Goal: Task Accomplishment & Management: Complete application form

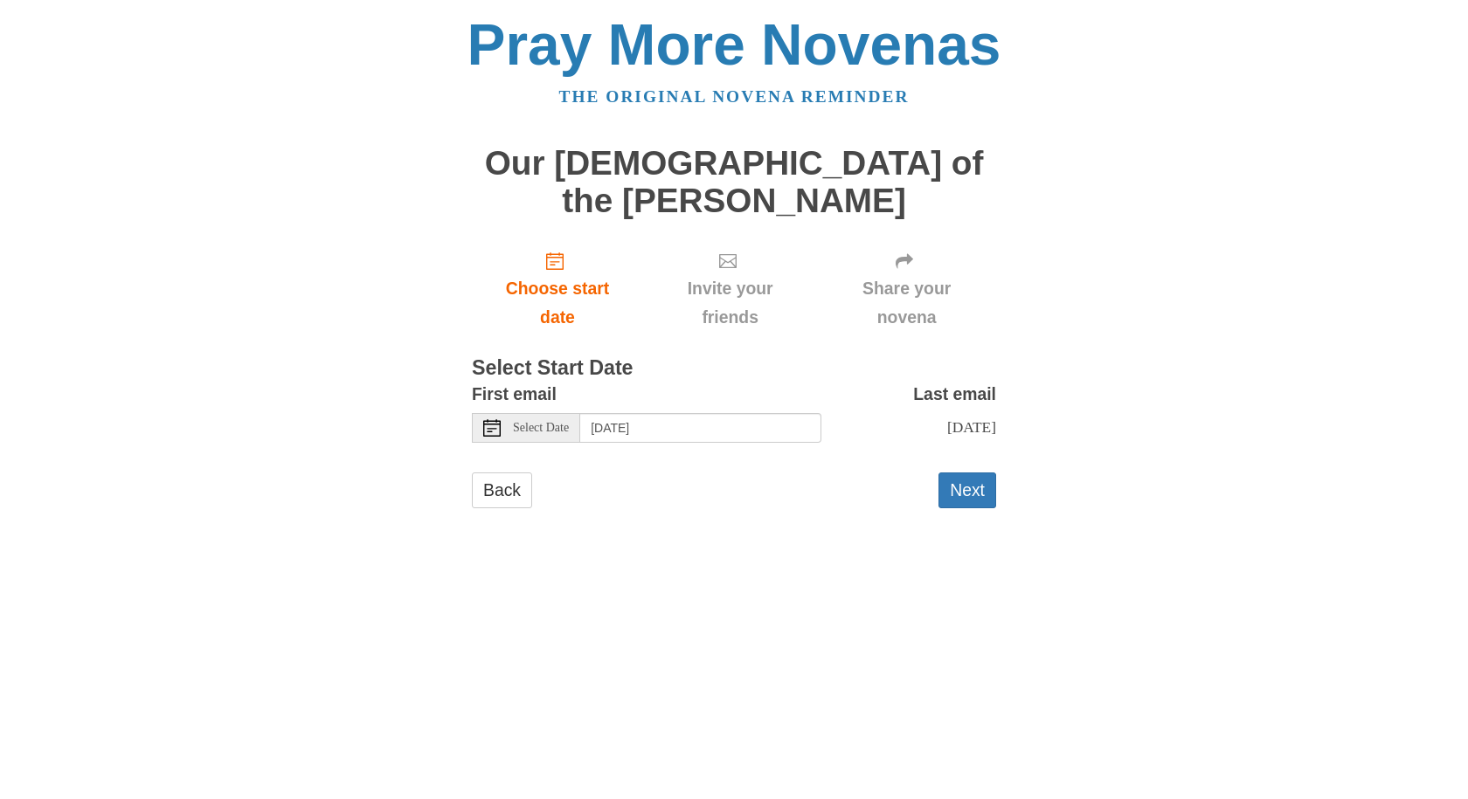
click at [947, 418] on span "[DATE]" at bounding box center [971, 426] width 49 height 17
click at [973, 473] on button "Next" at bounding box center [967, 491] width 58 height 36
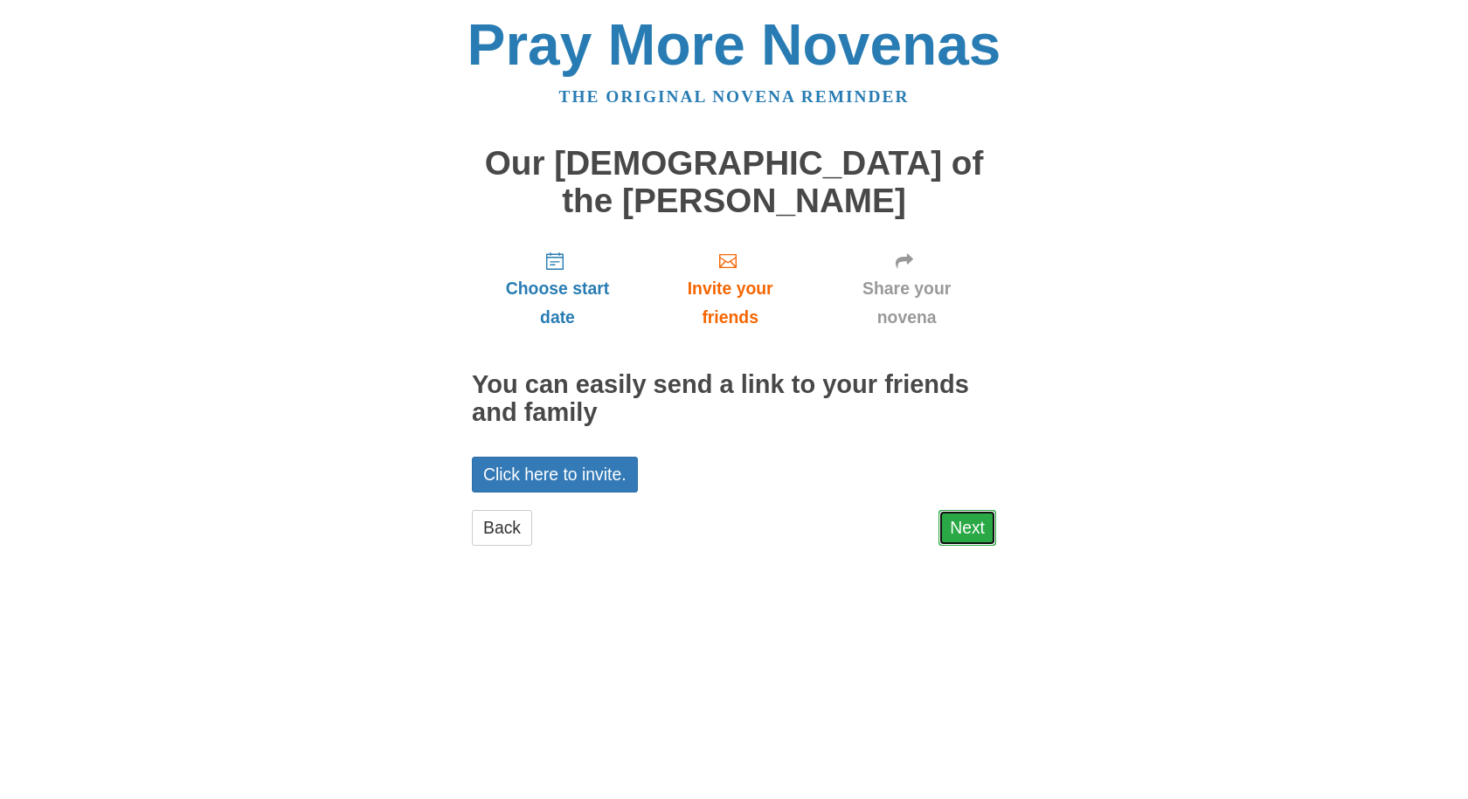
click at [979, 510] on link "Next" at bounding box center [967, 528] width 58 height 36
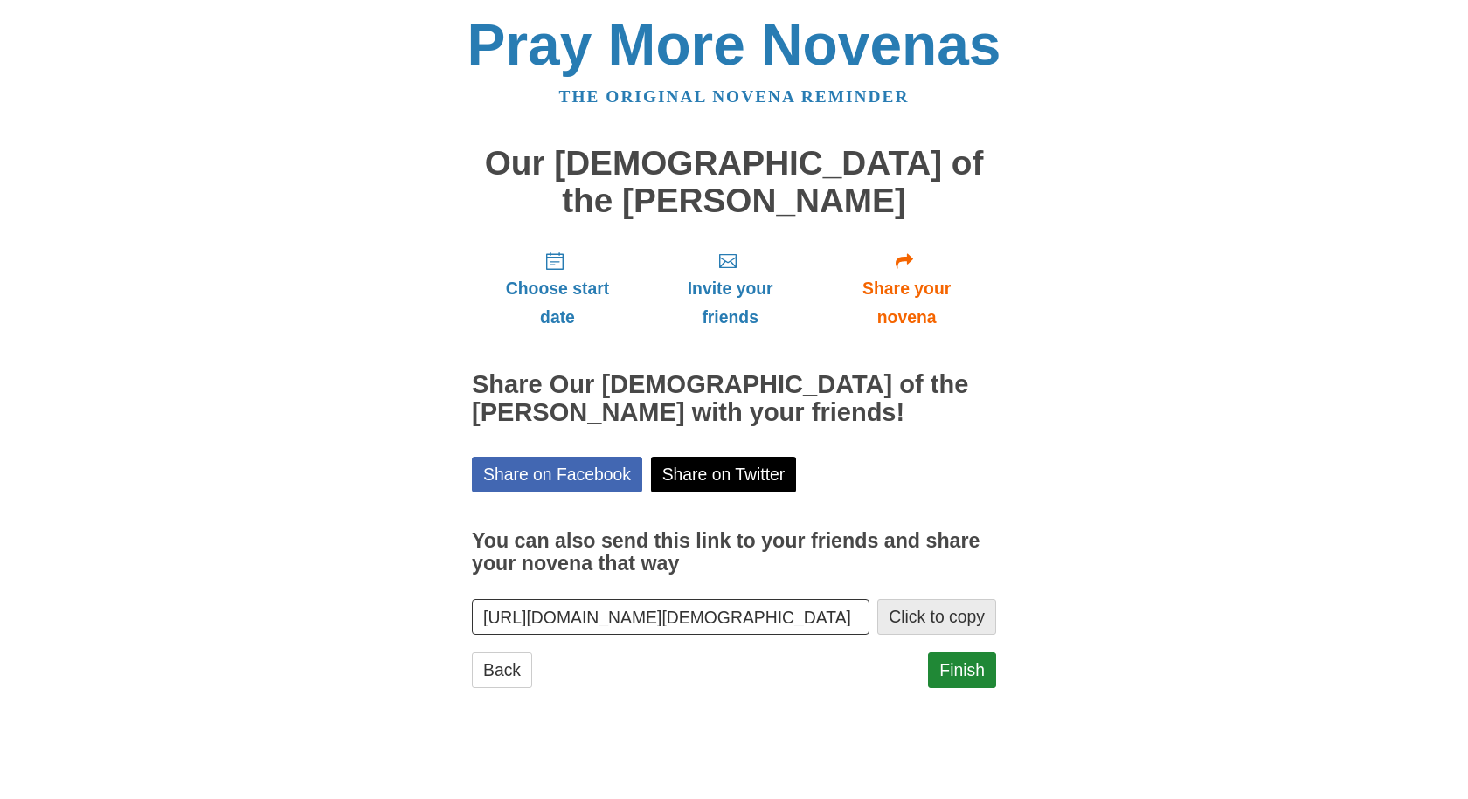
click at [960, 599] on button "Click to copy" at bounding box center [936, 617] width 119 height 36
click at [942, 599] on button "Click to copy" at bounding box center [936, 617] width 119 height 36
click at [696, 599] on input "https://www.praymorenovenas.com/our-lady-of-the-rosary-novena/1254203" at bounding box center [671, 617] width 398 height 36
click at [964, 653] on link "Finish" at bounding box center [962, 671] width 68 height 36
